Goal: Navigation & Orientation: Find specific page/section

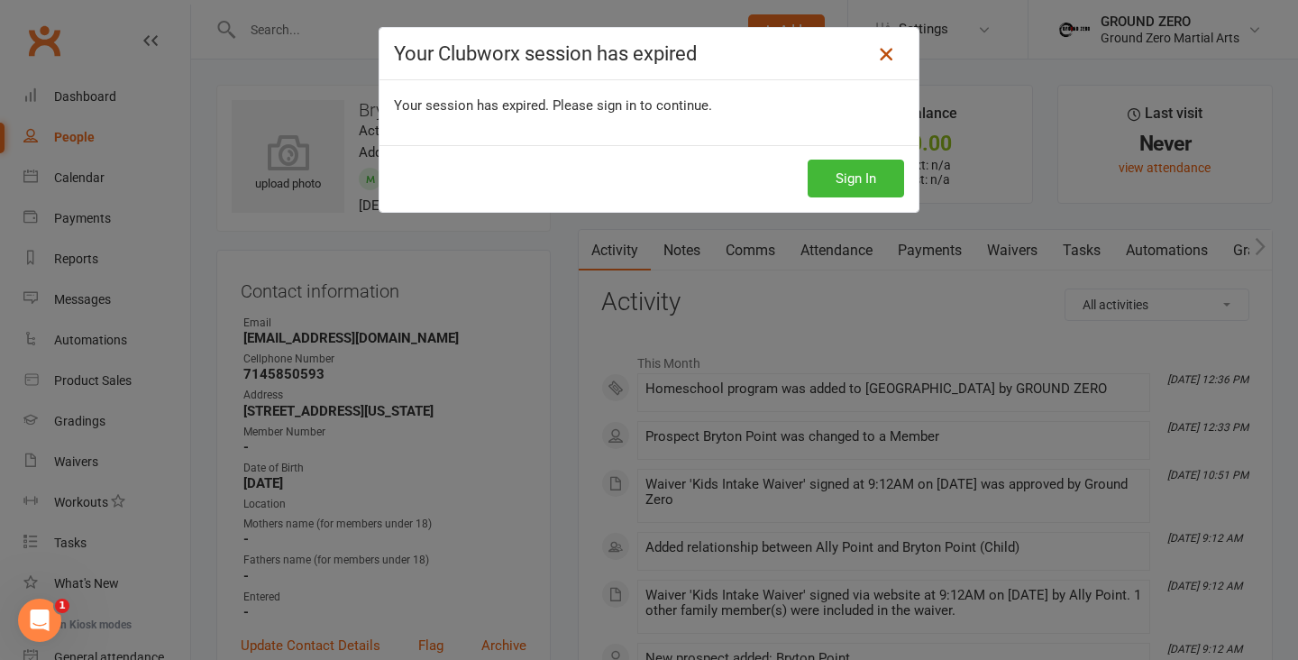
click at [883, 55] on icon at bounding box center [886, 54] width 22 height 22
click at [881, 55] on icon at bounding box center [886, 54] width 22 height 22
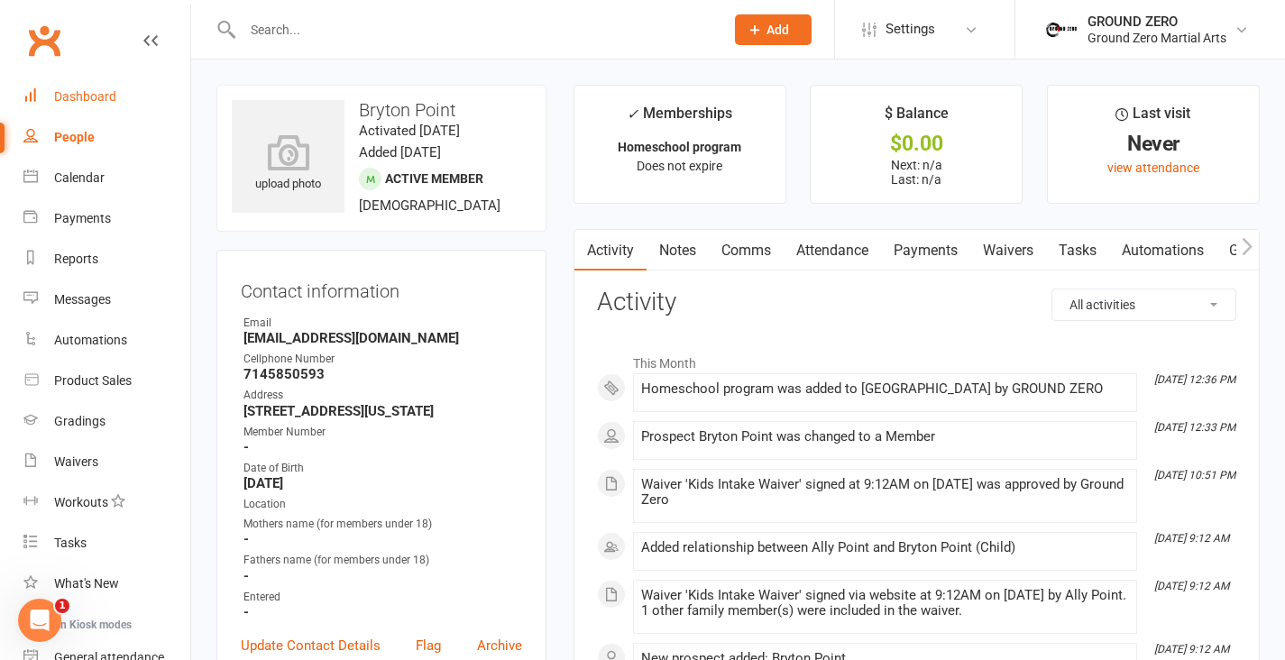
click at [86, 92] on div "Dashboard" at bounding box center [85, 96] width 62 height 14
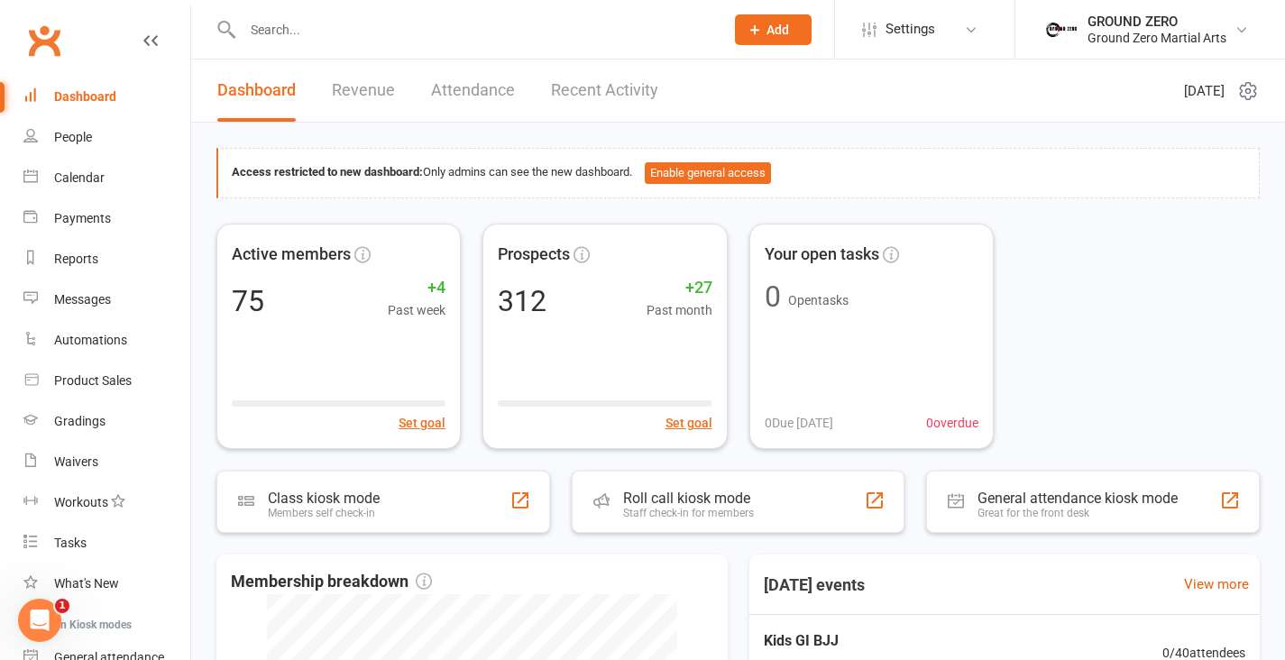
click at [356, 87] on link "Revenue" at bounding box center [363, 90] width 63 height 62
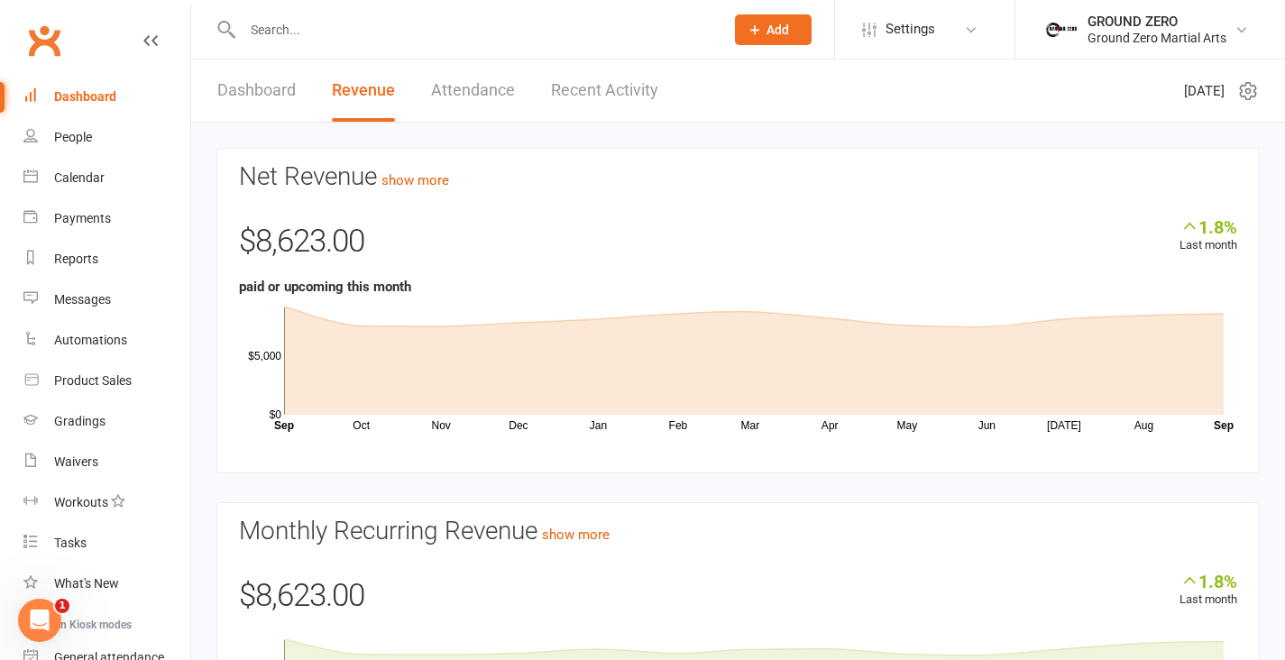
click at [78, 96] on div "Dashboard" at bounding box center [85, 96] width 62 height 14
